Goal: Task Accomplishment & Management: Manage account settings

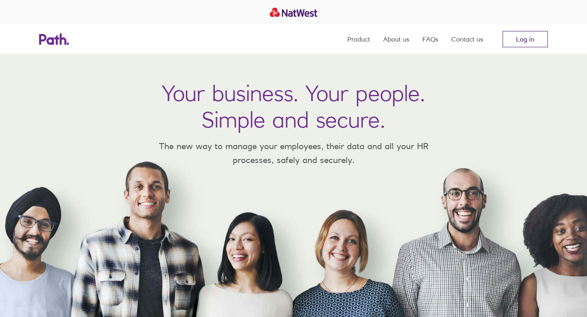
click at [531, 35] on link "Log in" at bounding box center [525, 39] width 45 height 16
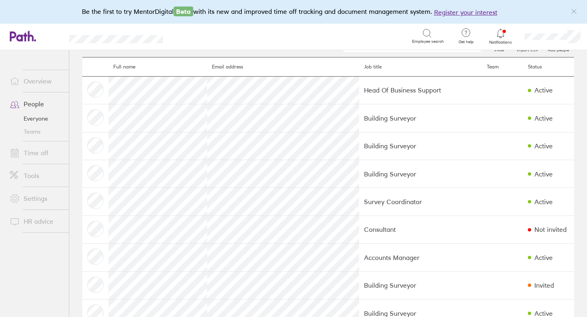
scroll to position [26, 0]
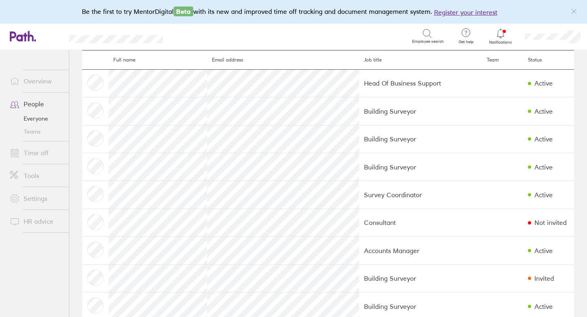
click at [51, 157] on link "Time off" at bounding box center [36, 153] width 66 height 16
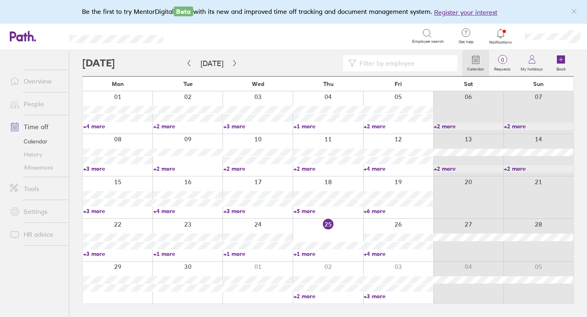
click at [43, 165] on link "Allowances" at bounding box center [36, 167] width 66 height 13
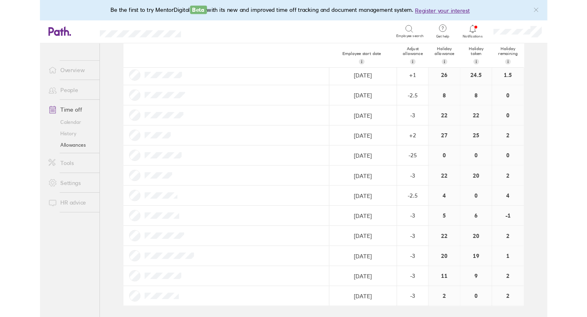
scroll to position [1002, 0]
